Goal: Information Seeking & Learning: Check status

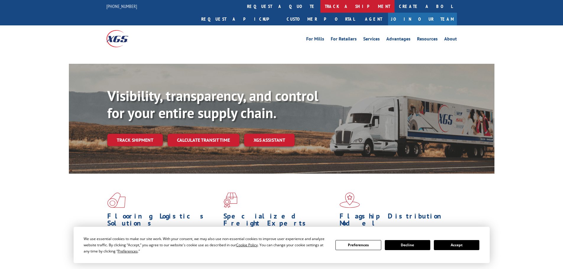
click at [320, 2] on link "track a shipment" at bounding box center [357, 6] width 74 height 13
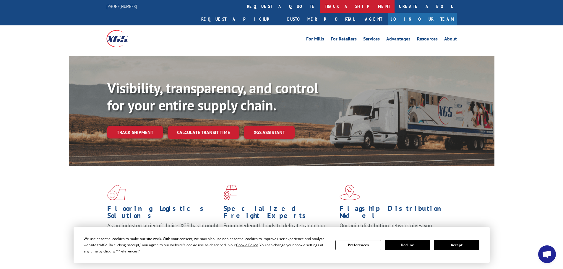
click at [320, 3] on link "track a shipment" at bounding box center [357, 6] width 74 height 13
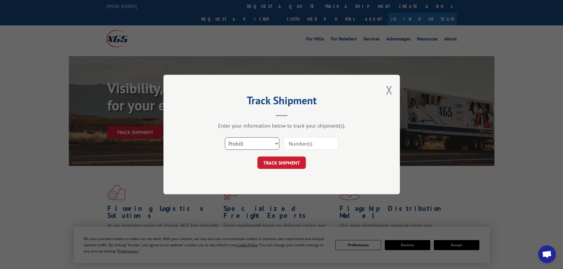
drag, startPoint x: 261, startPoint y: 137, endPoint x: 258, endPoint y: 142, distance: 5.7
click at [260, 138] on select "Select category... Probill BOL PO" at bounding box center [252, 143] width 54 height 12
select select "bol"
click at [225, 137] on select "Select category... Probill BOL PO" at bounding box center [252, 143] width 54 height 12
click at [308, 144] on input at bounding box center [311, 143] width 54 height 12
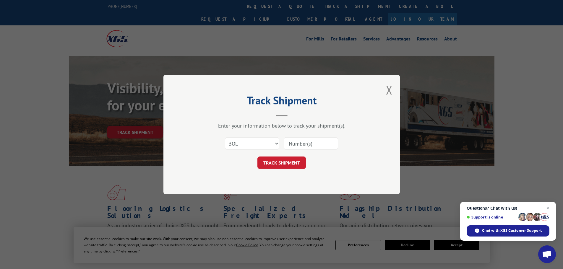
paste input "7063957"
type input "7063957"
click at [279, 159] on button "TRACK SHIPMENT" at bounding box center [281, 163] width 48 height 12
